Goal: Navigation & Orientation: Find specific page/section

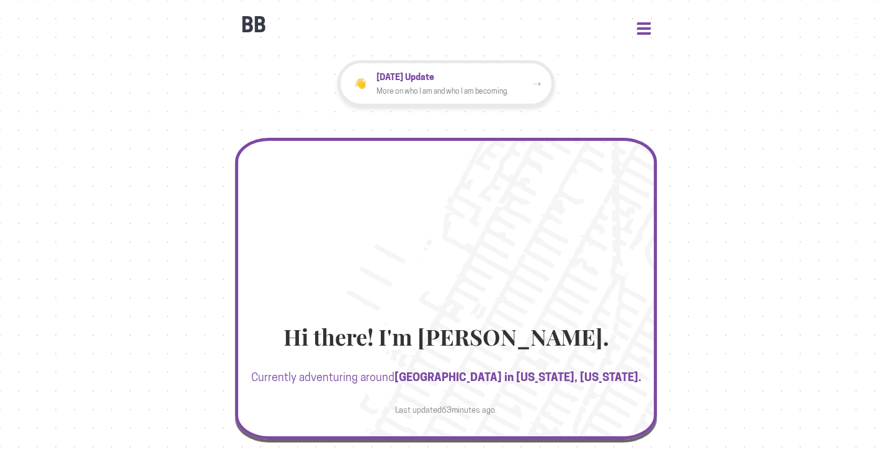
click at [644, 29] on button "Open Menu" at bounding box center [644, 27] width 14 height 11
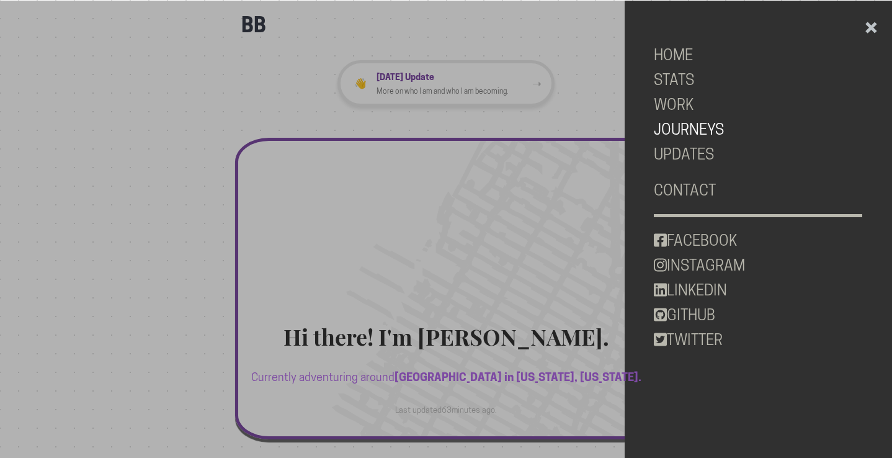
click at [682, 122] on link "JOURNEYS" at bounding box center [758, 129] width 208 height 25
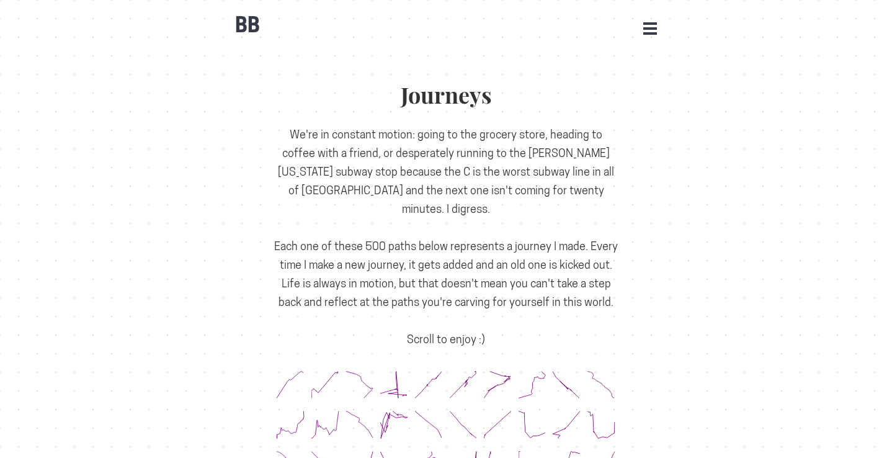
click at [657, 27] on div "BB Open Menu HOME STATS WORK JOURNEYS UPDATES CONTACT FACEBOOK INSTAGRAM LINKED…" at bounding box center [446, 19] width 434 height 37
click at [660, 29] on div "BB Open Menu HOME STATS WORK JOURNEYS UPDATES CONTACT FACEBOOK INSTAGRAM LINKED…" at bounding box center [446, 19] width 434 height 37
click at [654, 29] on button "Open Menu" at bounding box center [650, 27] width 14 height 11
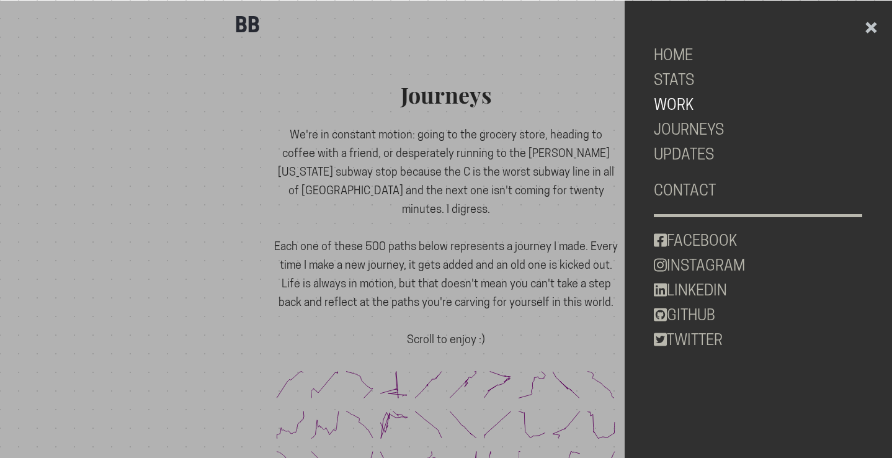
click at [690, 97] on link "WORK" at bounding box center [758, 104] width 208 height 25
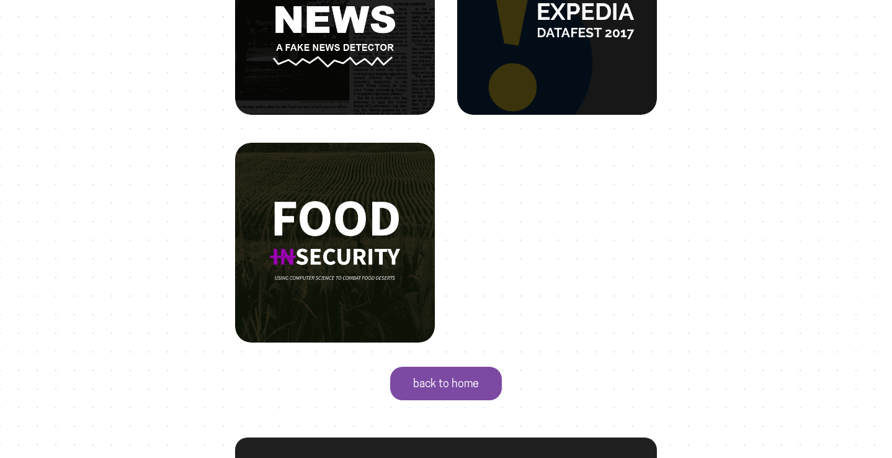
scroll to position [1134, 0]
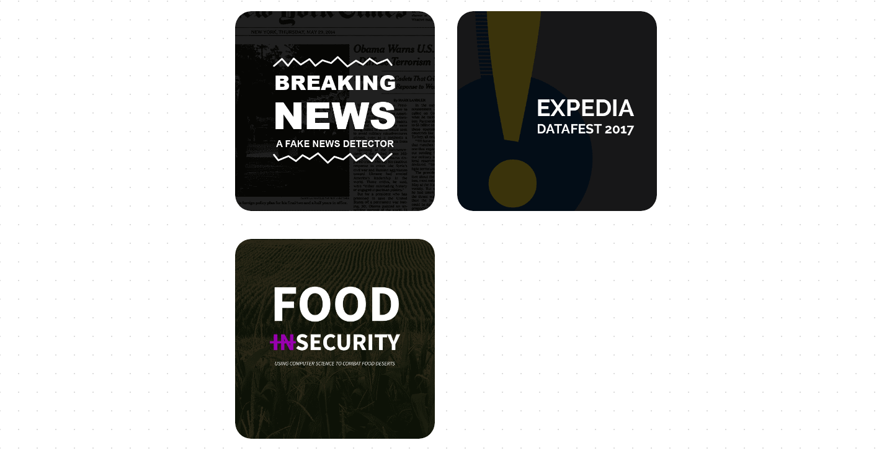
click at [370, 291] on img at bounding box center [335, 328] width 170 height 170
